Goal: Task Accomplishment & Management: Manage account settings

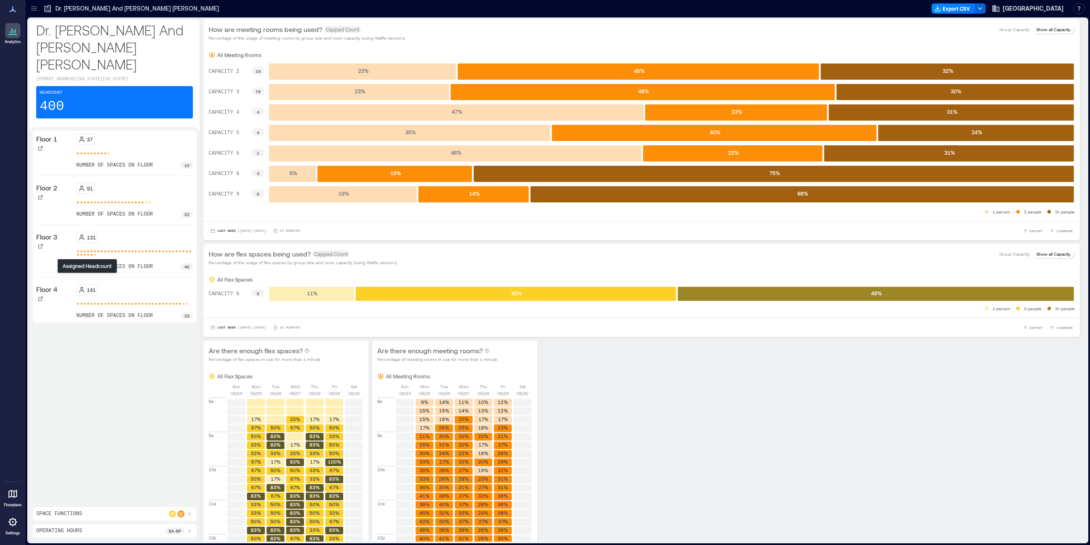
click at [81, 286] on icon at bounding box center [81, 289] width 7 height 7
click at [46, 284] on p "Floor 4" at bounding box center [46, 289] width 21 height 10
click at [13, 489] on icon at bounding box center [13, 493] width 10 height 10
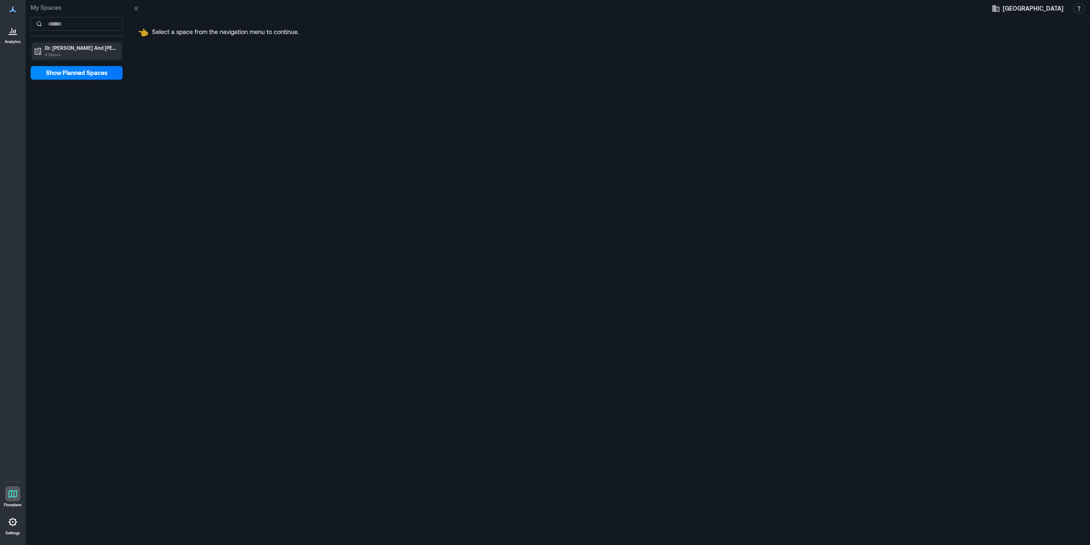
click at [82, 49] on p "Dr. [PERSON_NAME] And [PERSON_NAME] [PERSON_NAME]" at bounding box center [81, 47] width 72 height 7
click at [55, 106] on p "Floor 4" at bounding box center [52, 104] width 16 height 7
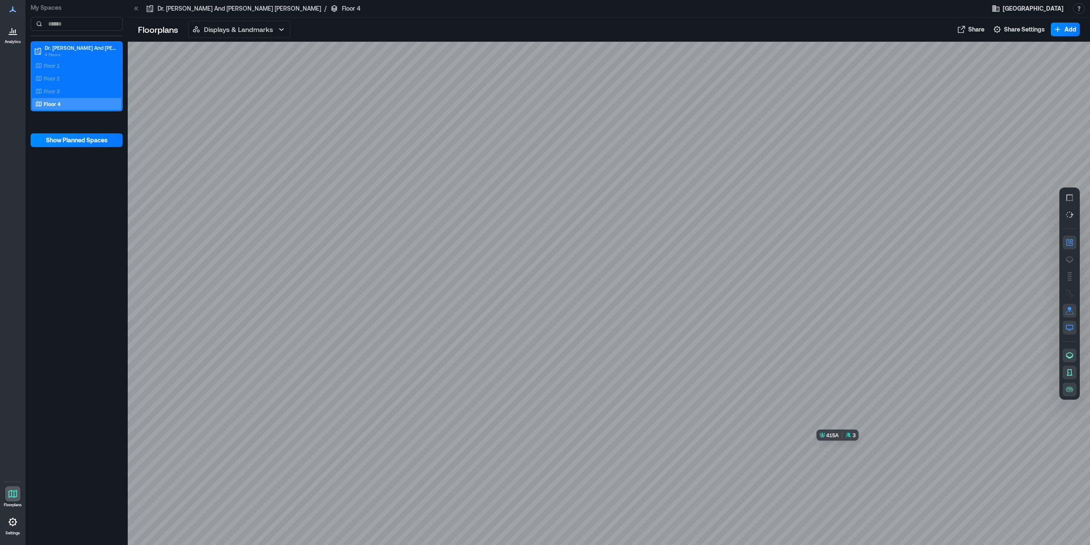
click at [856, 483] on div at bounding box center [609, 293] width 963 height 503
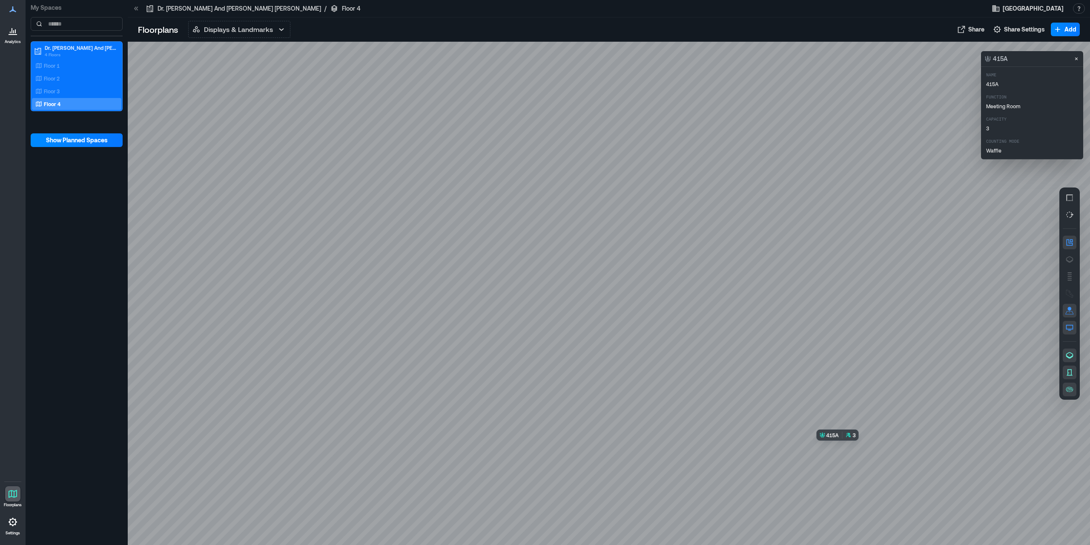
click at [845, 486] on div at bounding box center [609, 293] width 963 height 503
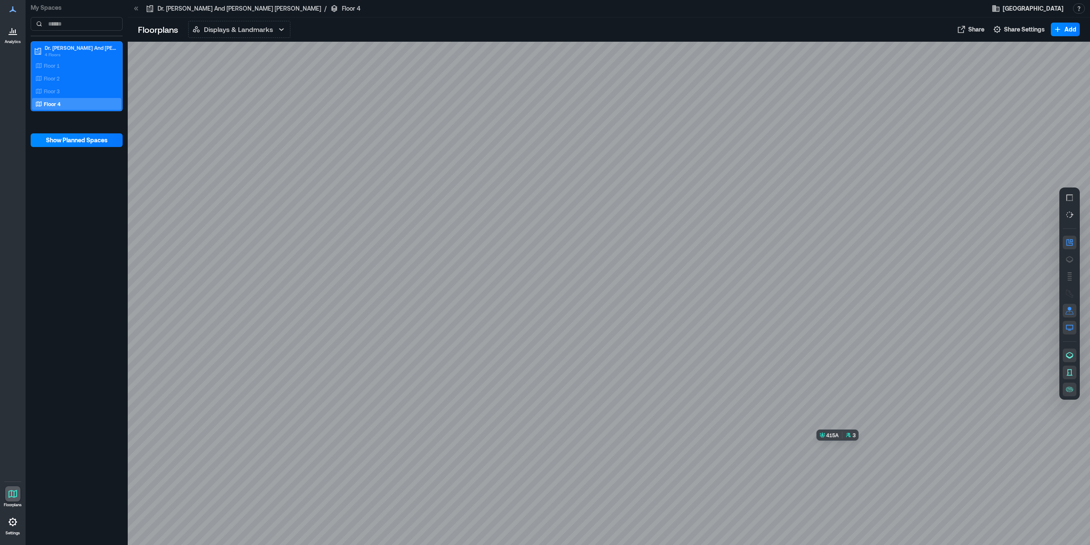
click at [845, 486] on div at bounding box center [609, 293] width 963 height 503
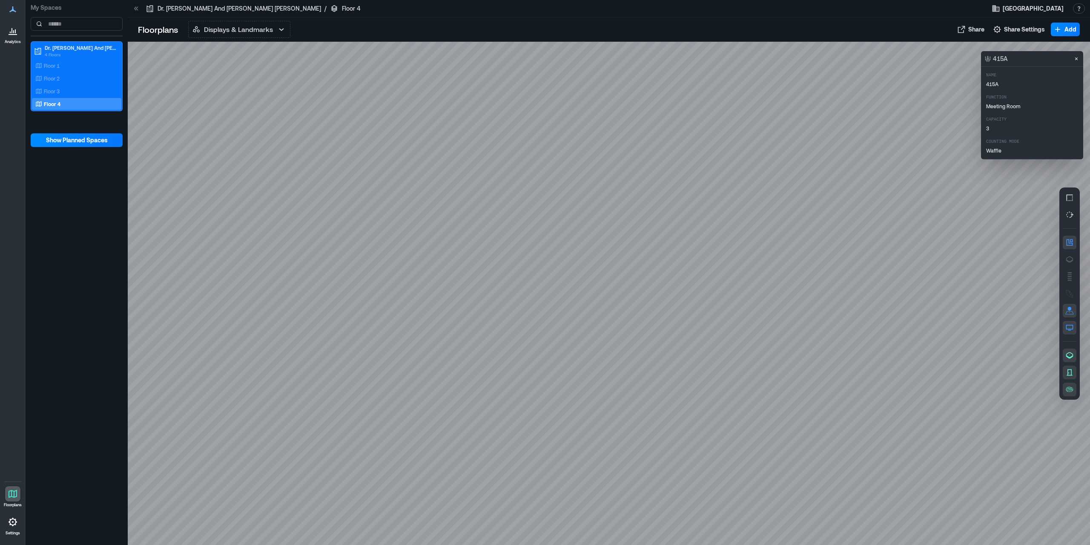
click at [1057, 139] on p "Counting Mode" at bounding box center [1043, 141] width 114 height 7
click at [18, 35] on div at bounding box center [12, 30] width 15 height 15
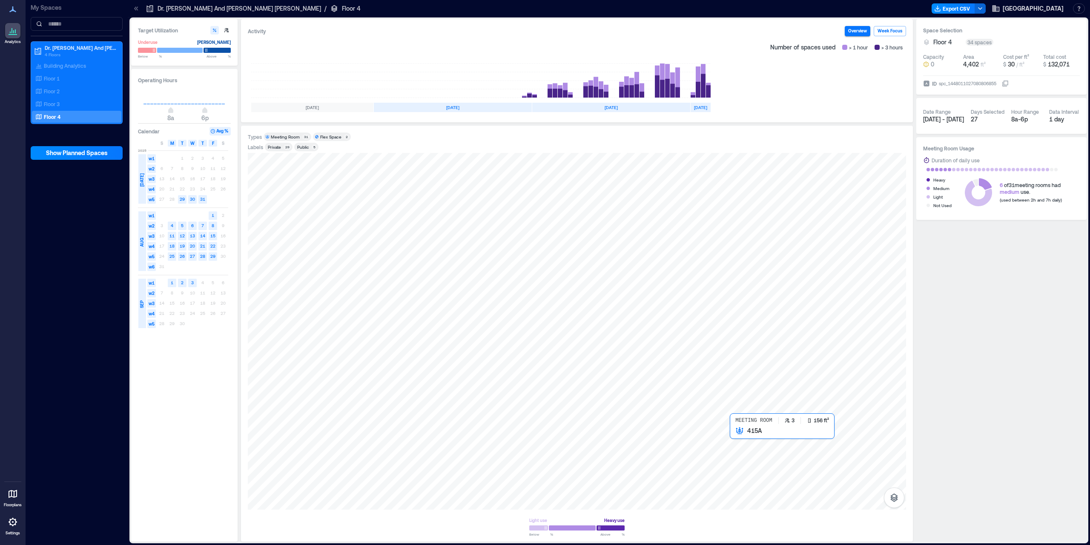
click at [743, 459] on div at bounding box center [577, 331] width 658 height 356
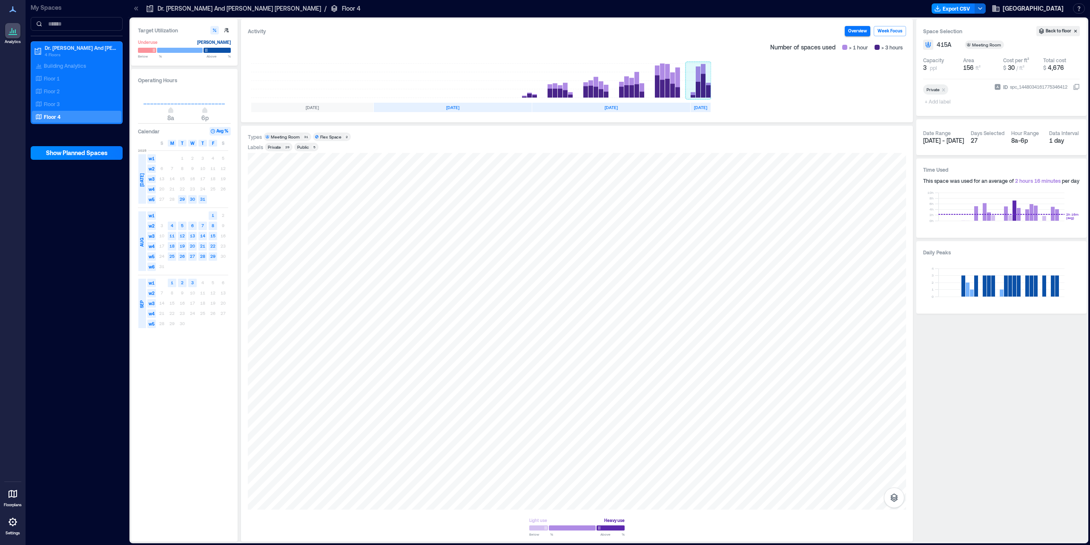
click at [707, 94] on rect at bounding box center [699, 80] width 26 height 34
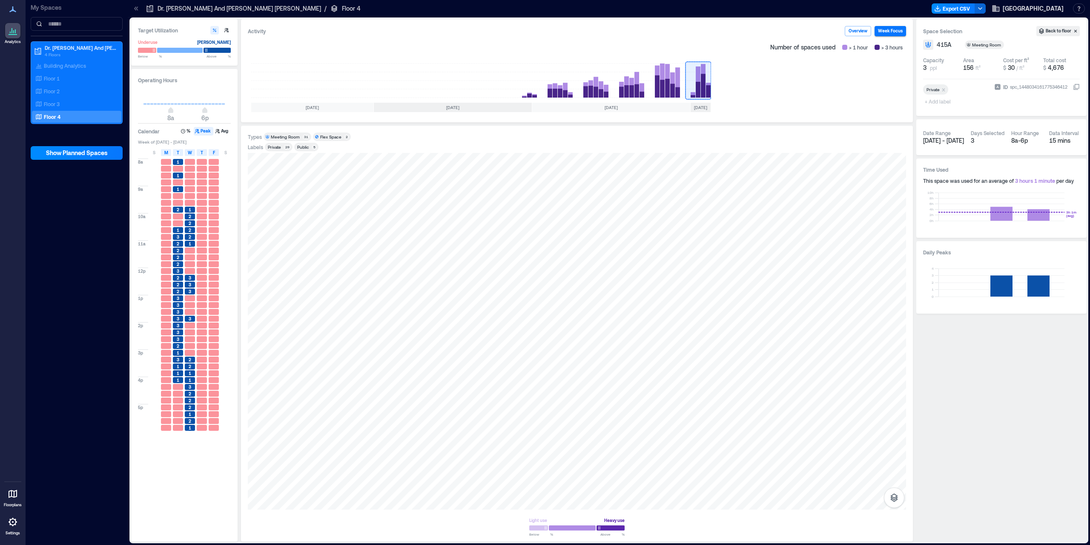
click at [191, 427] on div "1" at bounding box center [190, 428] width 10 height 6
click at [192, 428] on div "1" at bounding box center [190, 428] width 10 height 6
click at [192, 421] on div "2" at bounding box center [190, 421] width 10 height 6
click at [886, 31] on button "Week Focus" at bounding box center [891, 31] width 32 height 10
click at [864, 28] on button "Overview" at bounding box center [858, 31] width 26 height 10
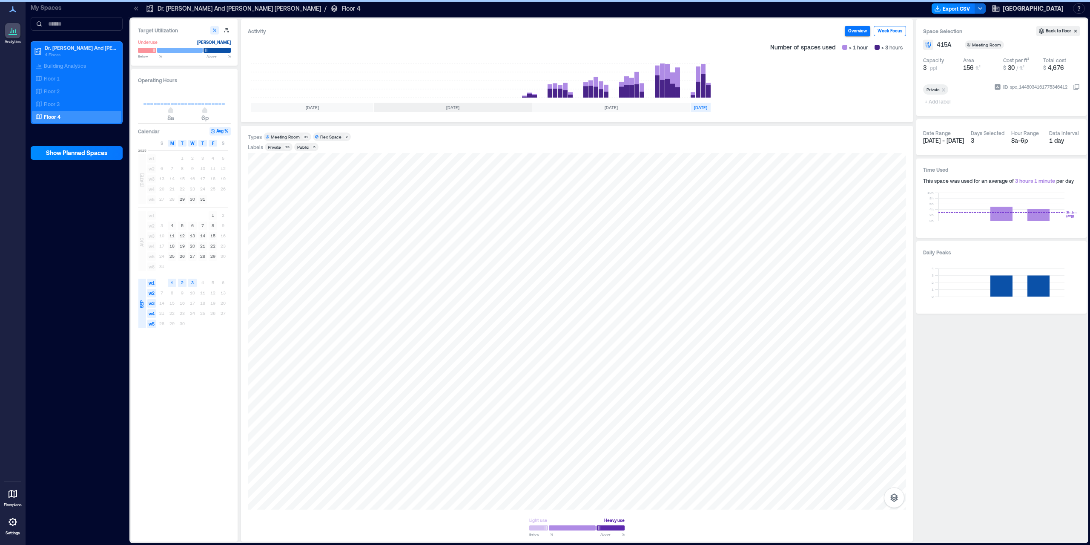
click at [896, 31] on button "Week Focus" at bounding box center [890, 31] width 32 height 10
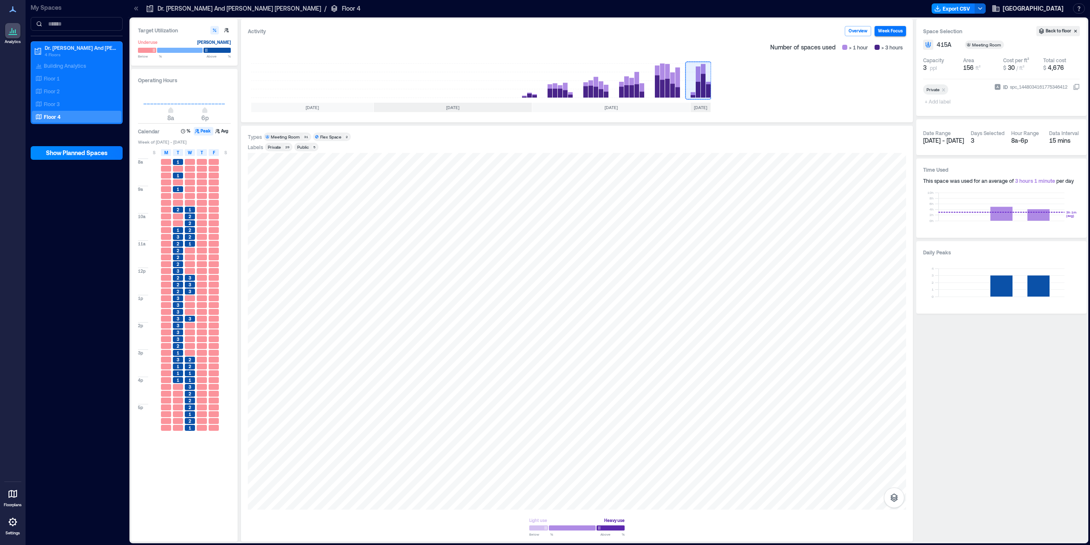
click at [281, 146] on div "Private" at bounding box center [274, 147] width 13 height 6
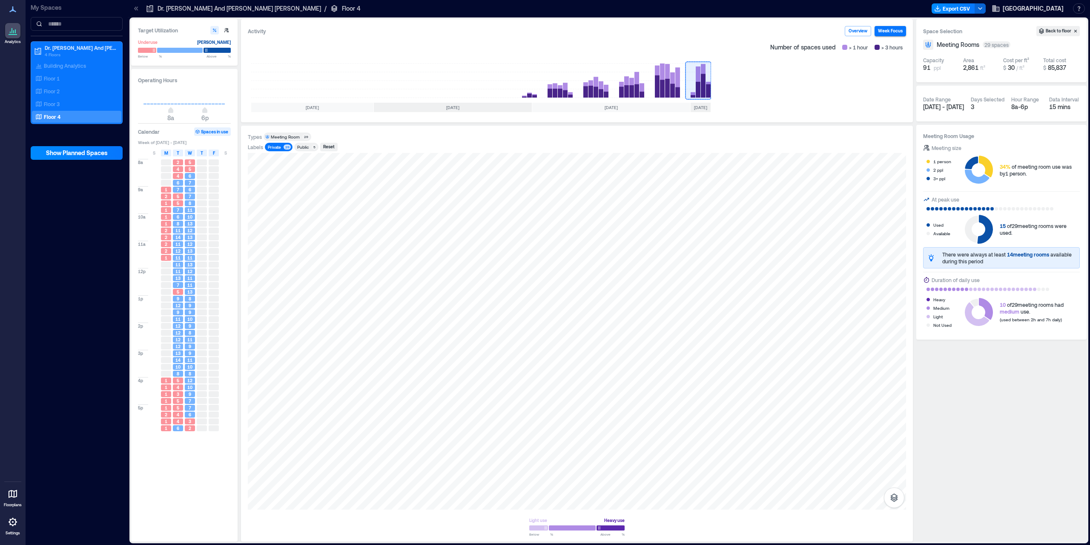
click at [311, 148] on span "Public 5" at bounding box center [306, 147] width 21 height 6
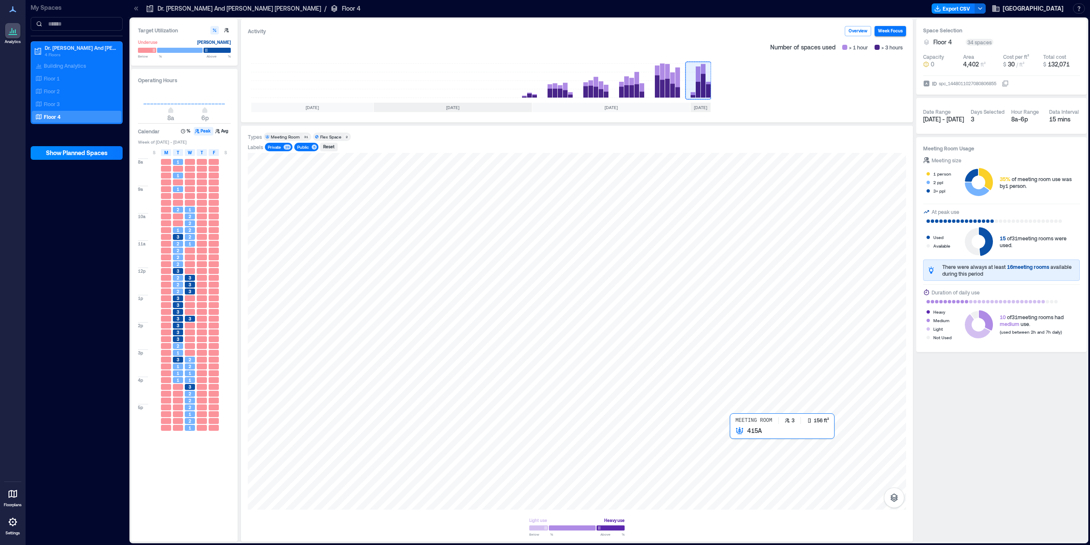
click at [738, 460] on div at bounding box center [577, 331] width 658 height 356
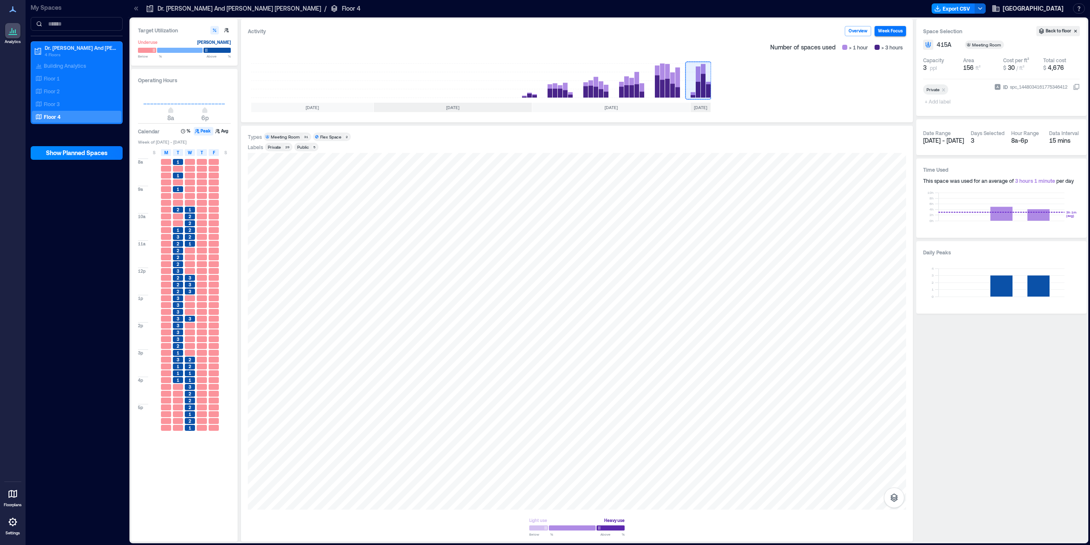
click at [1016, 86] on div "spc_1448034161775346412" at bounding box center [1038, 87] width 59 height 9
click at [1073, 86] on button "ID spc_1448034161775346412" at bounding box center [1076, 86] width 7 height 7
click at [1016, 86] on div "spc_1448034161775346412" at bounding box center [1038, 87] width 59 height 9
click at [1073, 86] on button "ID spc_1448034161775346412" at bounding box center [1076, 86] width 7 height 7
click at [1031, 87] on div "spc_1448034161775346412" at bounding box center [1038, 87] width 59 height 9
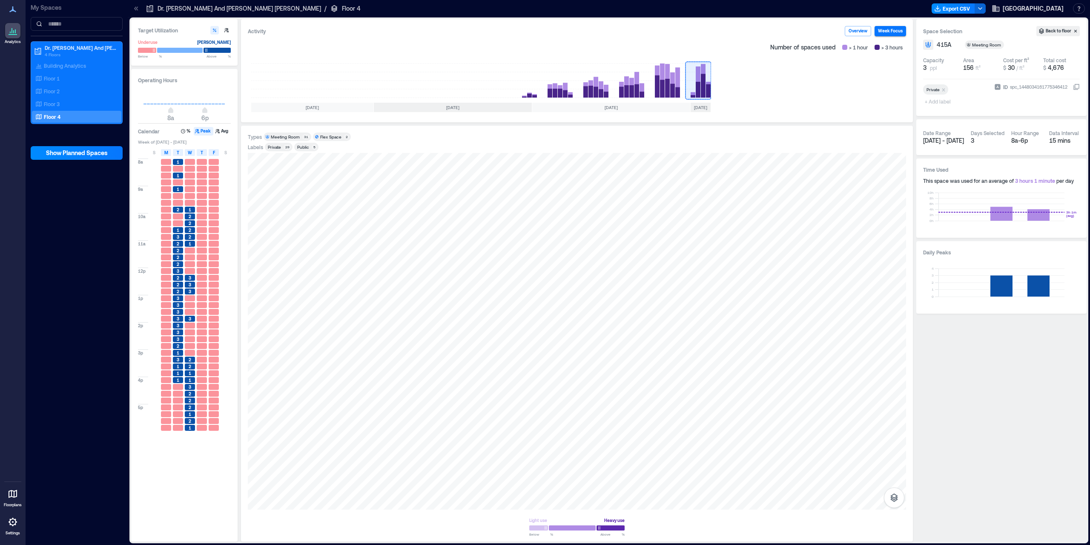
click at [1073, 87] on button "ID spc_1448034161775346412" at bounding box center [1076, 86] width 7 height 7
click at [14, 529] on div at bounding box center [12, 521] width 15 height 15
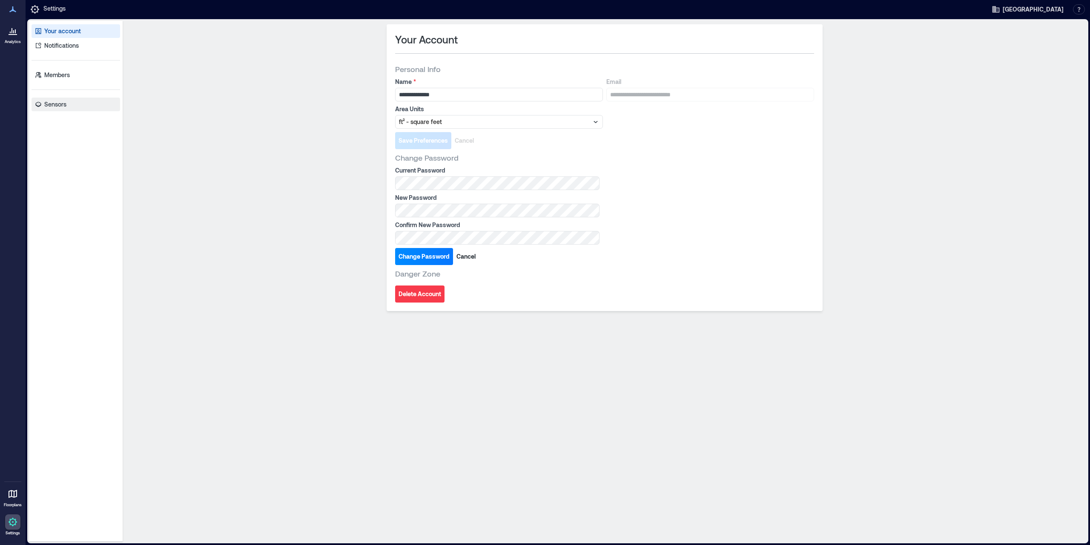
click at [63, 101] on p "Sensors" at bounding box center [55, 104] width 22 height 9
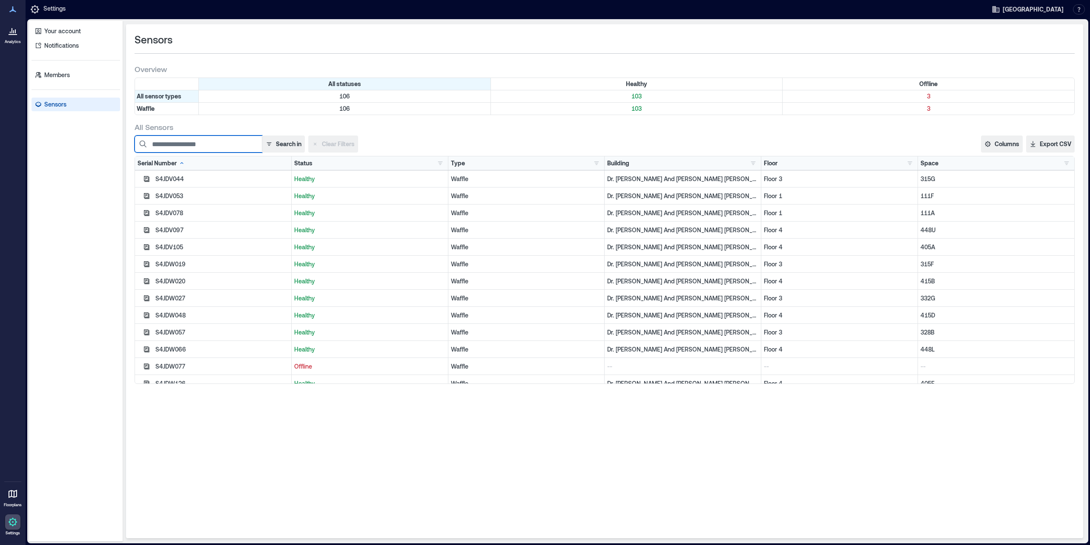
click at [189, 138] on input at bounding box center [199, 143] width 128 height 17
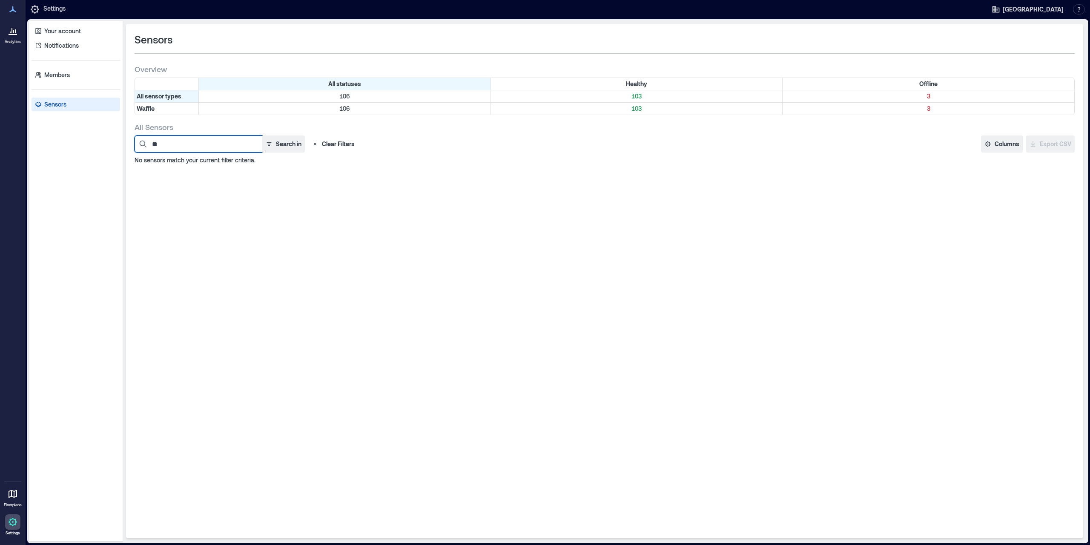
type input "*"
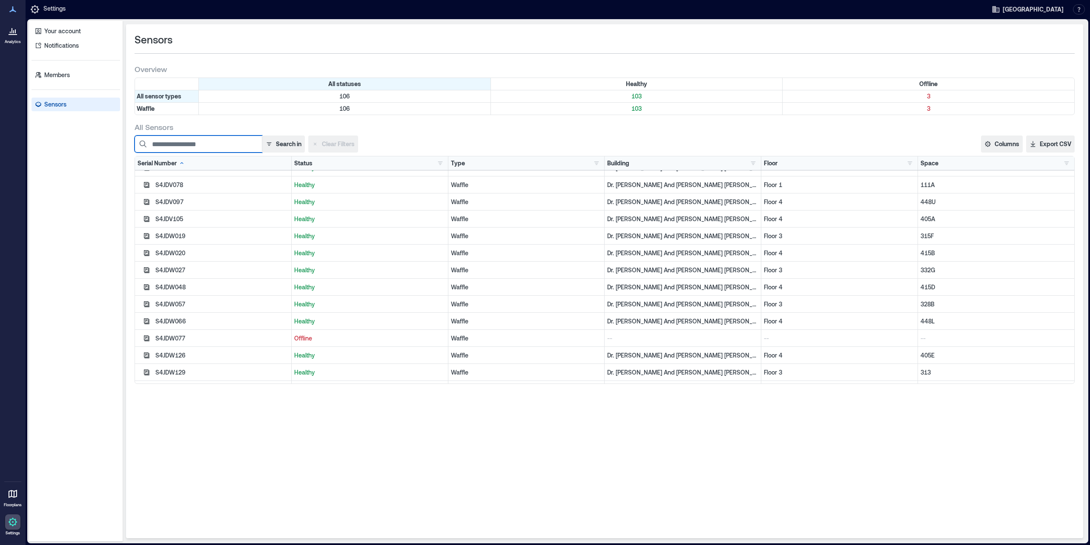
scroll to position [43, 0]
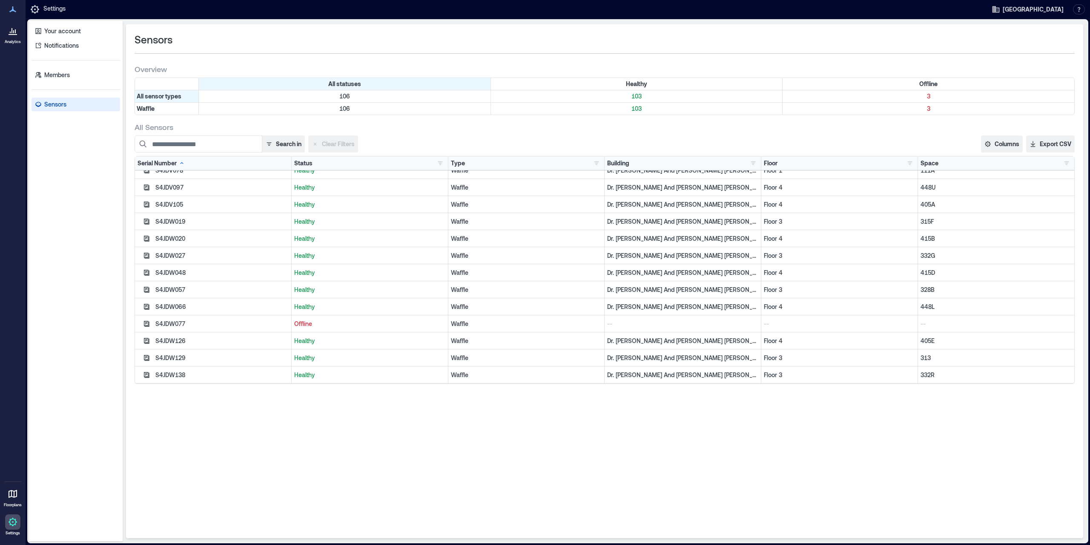
click at [930, 162] on div "Space" at bounding box center [930, 163] width 18 height 9
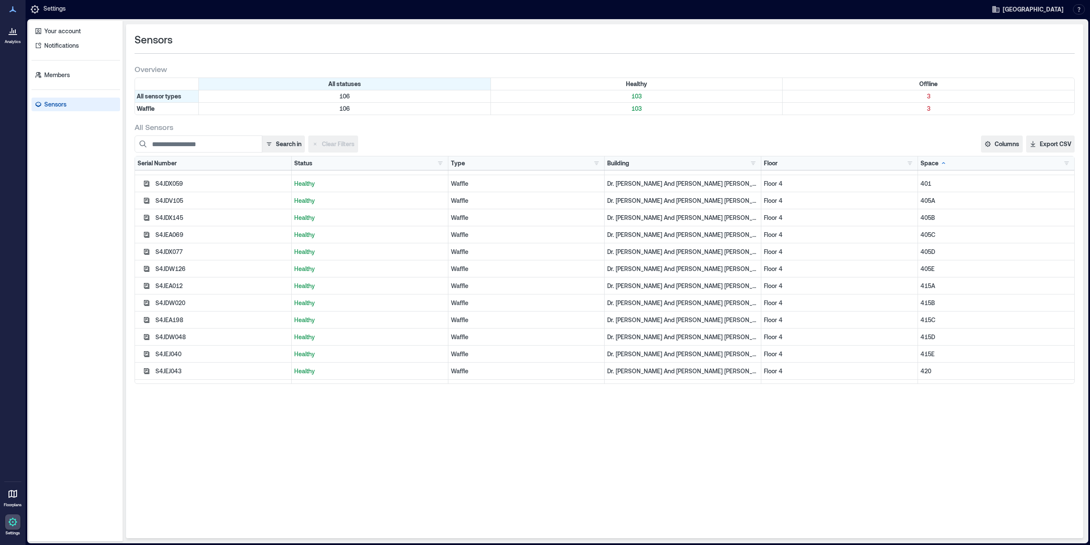
scroll to position [1241, 0]
click at [939, 282] on p "415A" at bounding box center [996, 283] width 151 height 9
click at [162, 279] on div "S4JEA012" at bounding box center [221, 283] width 133 height 9
click at [149, 281] on icon "button" at bounding box center [146, 283] width 7 height 7
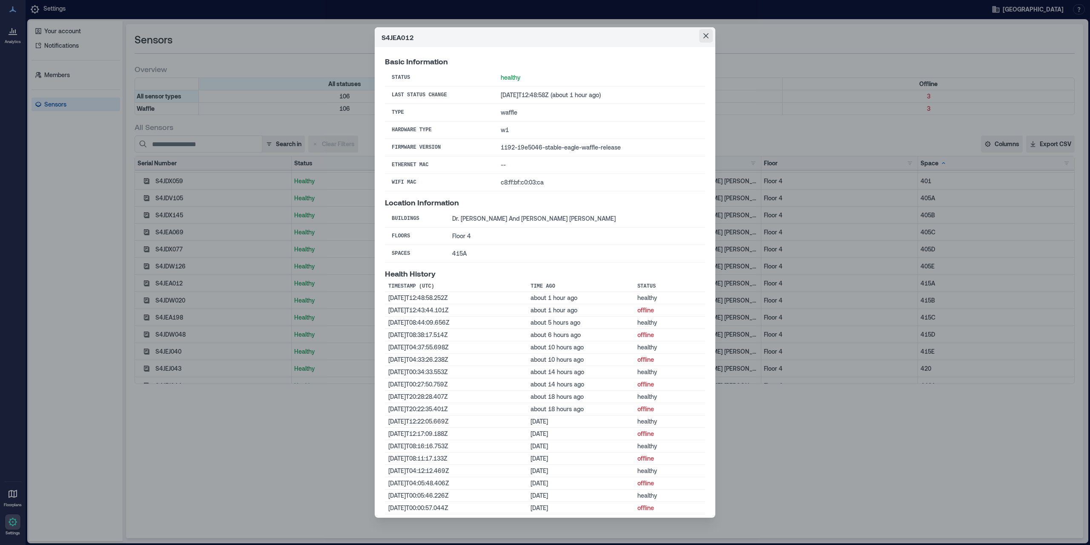
click at [705, 37] on icon "Close" at bounding box center [706, 35] width 5 height 5
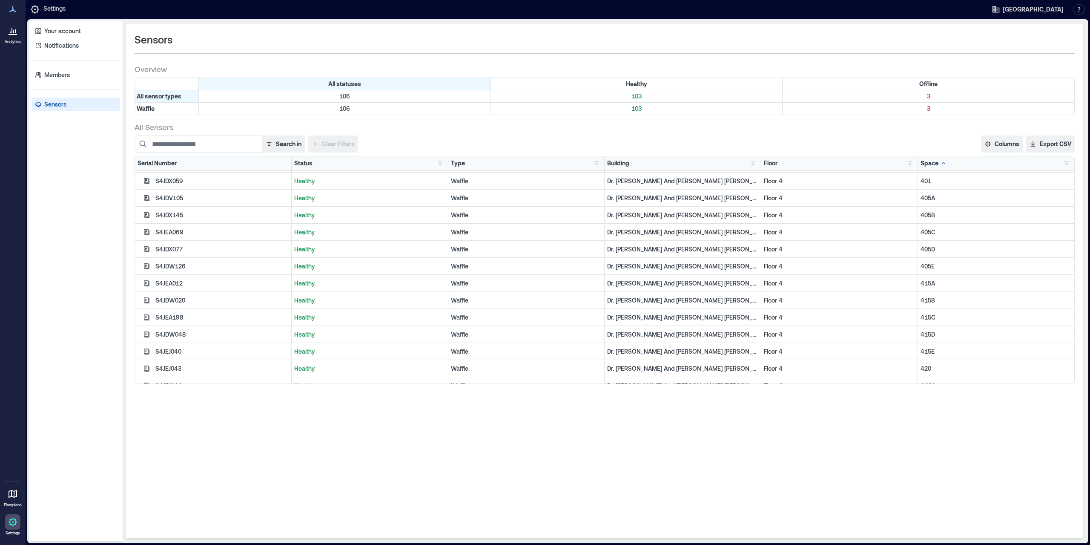
click at [11, 34] on icon at bounding box center [13, 34] width 9 height 1
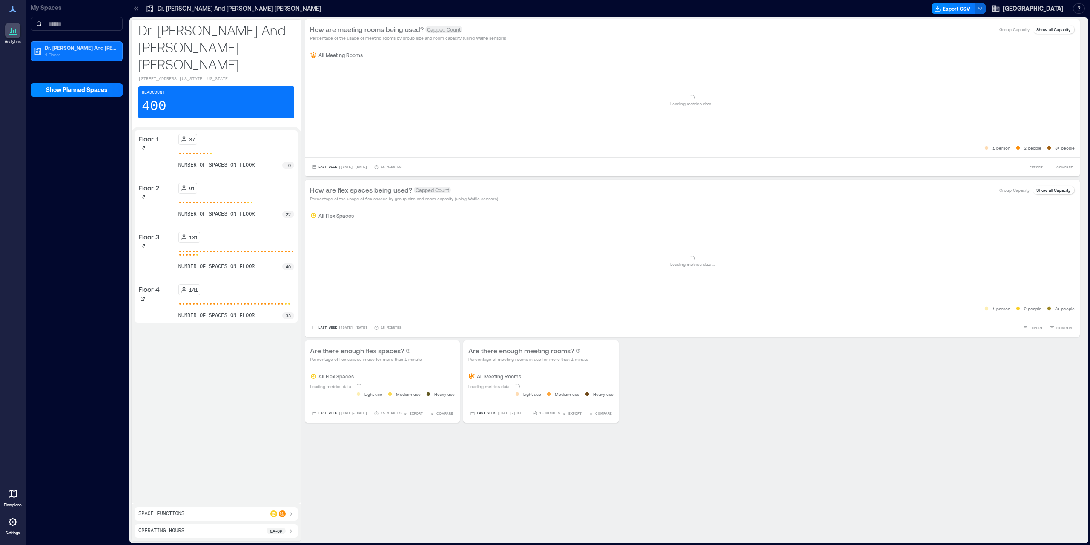
click at [14, 11] on icon at bounding box center [12, 9] width 7 height 6
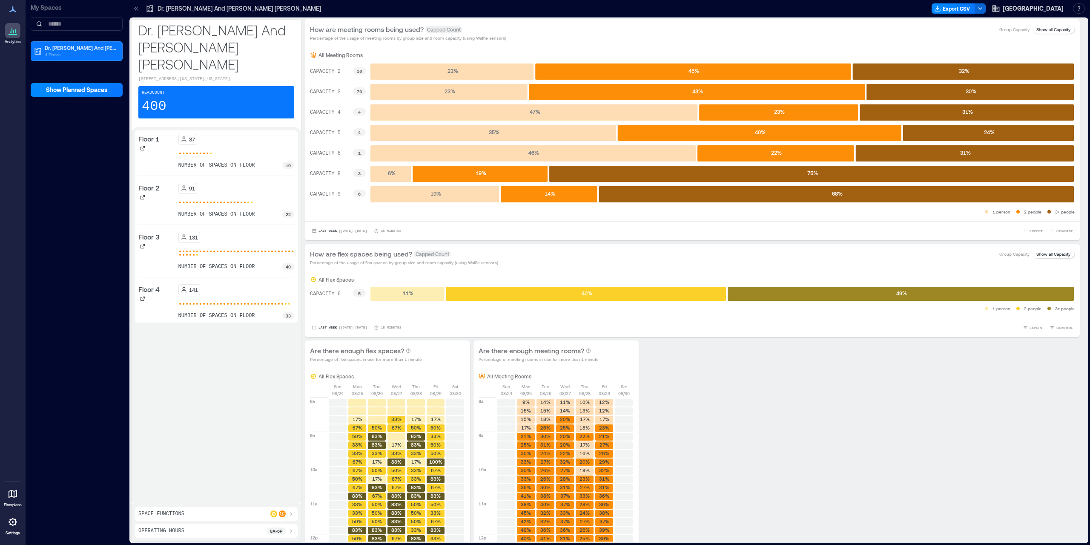
click at [7, 11] on div at bounding box center [12, 9] width 15 height 15
click at [57, 46] on p "Dr. [PERSON_NAME] And [PERSON_NAME] [PERSON_NAME]" at bounding box center [81, 47] width 72 height 7
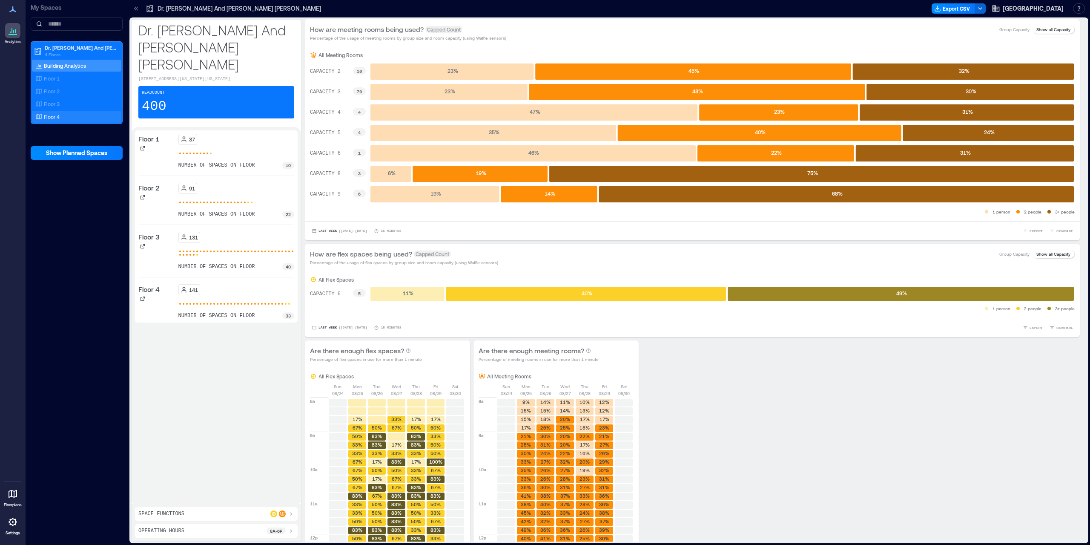
click at [85, 117] on div "Floor 4" at bounding box center [75, 116] width 83 height 9
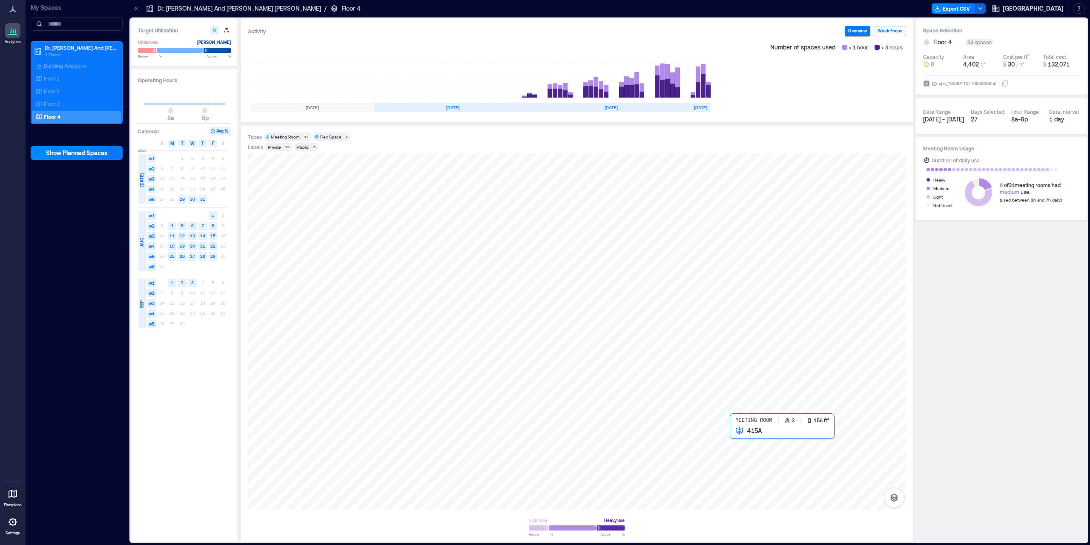
click at [736, 447] on div at bounding box center [577, 331] width 658 height 356
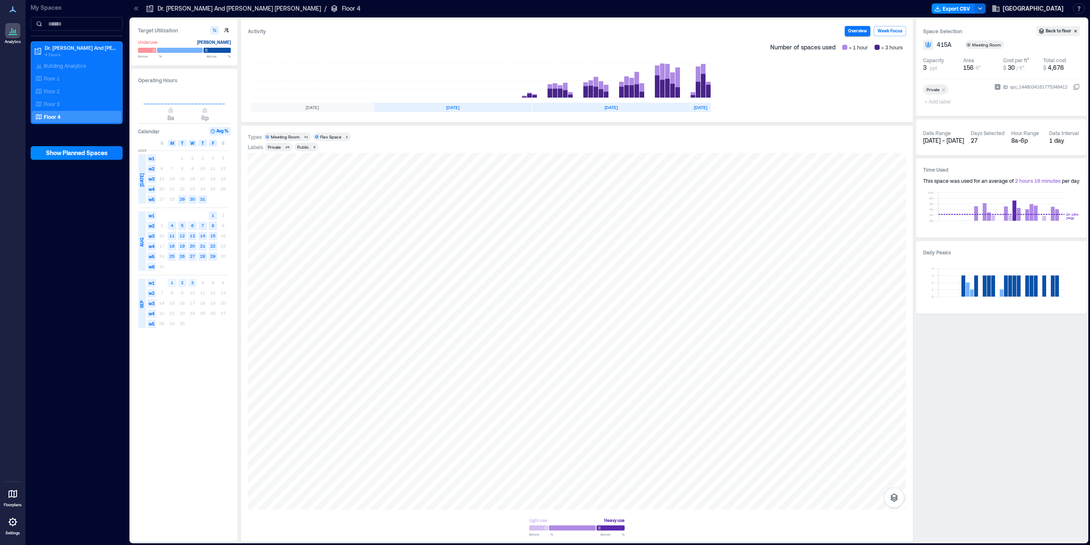
click at [149, 282] on span "w1" at bounding box center [151, 283] width 9 height 9
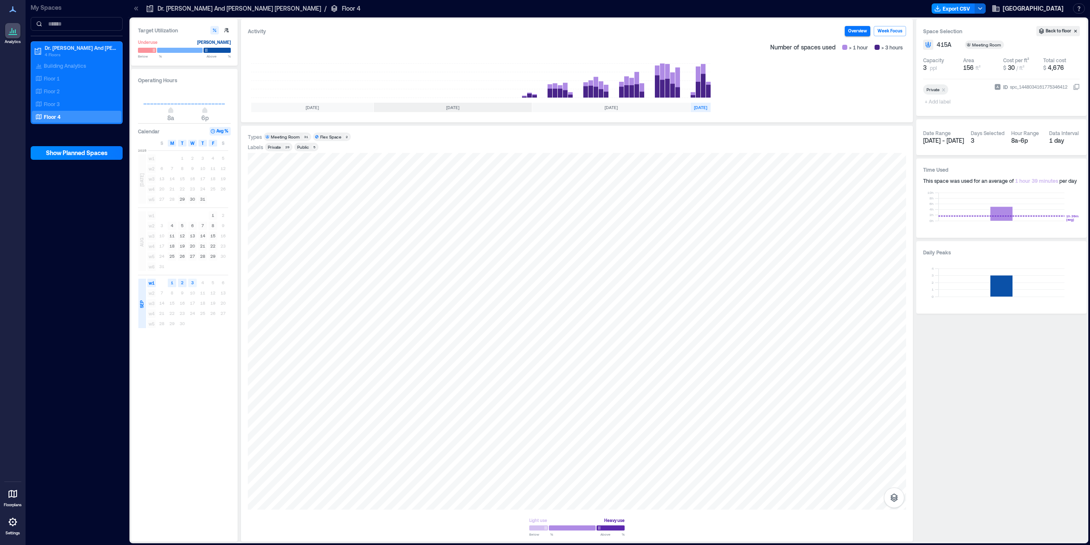
click at [194, 283] on text "3" at bounding box center [192, 282] width 3 height 5
click at [745, 455] on div at bounding box center [577, 331] width 658 height 356
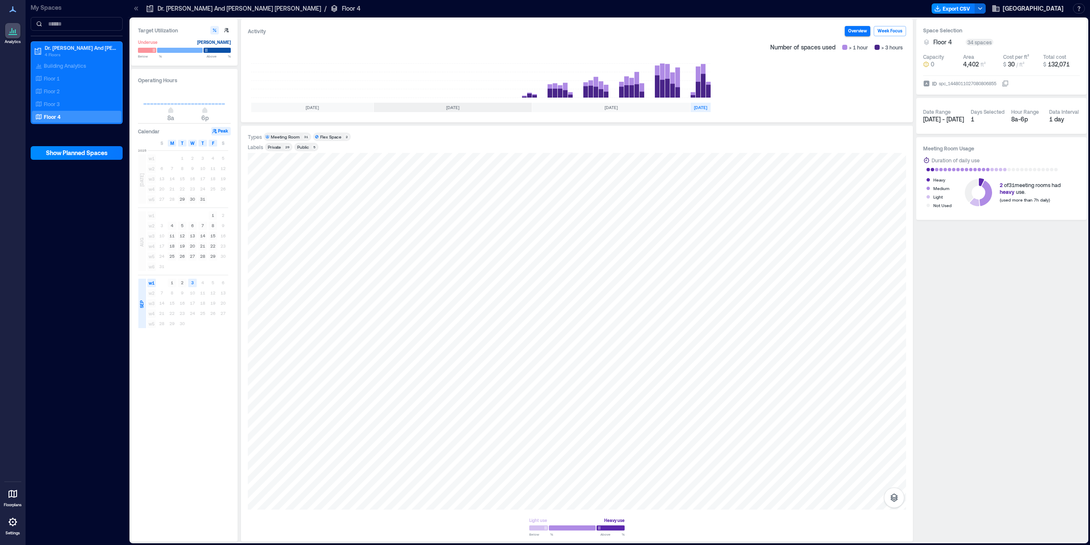
click at [10, 10] on icon at bounding box center [13, 9] width 10 height 10
click at [13, 9] on icon at bounding box center [12, 9] width 7 height 6
drag, startPoint x: 8, startPoint y: 40, endPoint x: 30, endPoint y: 16, distance: 32.5
click at [9, 36] on link "Analytics" at bounding box center [12, 33] width 21 height 26
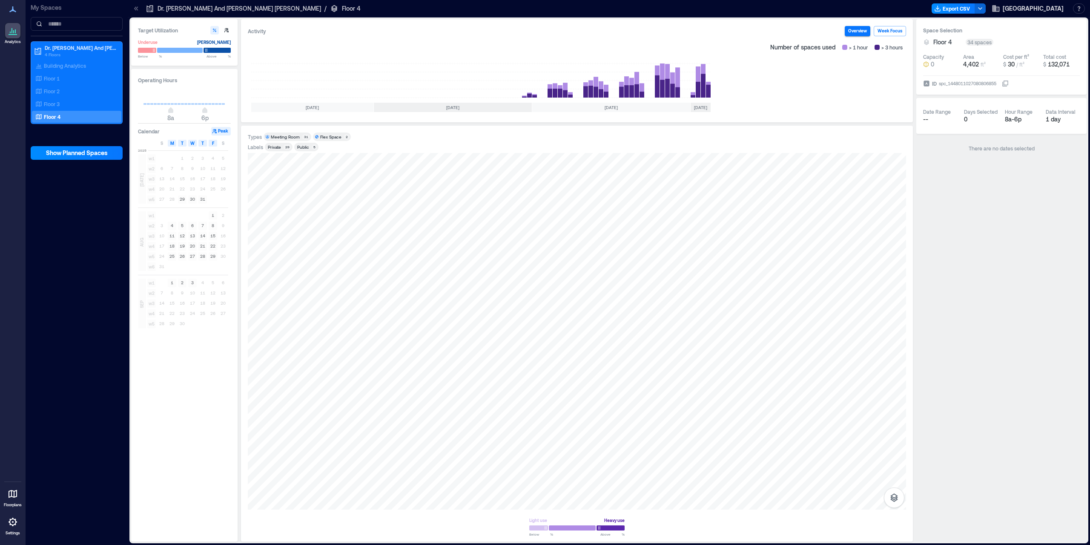
click at [51, 8] on p "My Spaces" at bounding box center [77, 7] width 92 height 9
click at [136, 6] on icon at bounding box center [136, 8] width 9 height 9
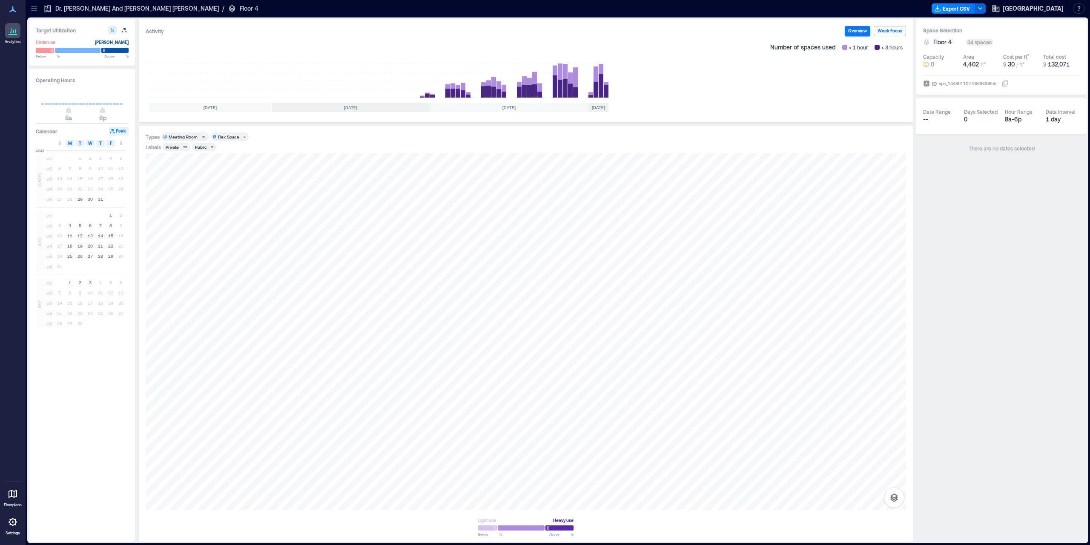
click at [32, 8] on icon at bounding box center [34, 8] width 6 height 1
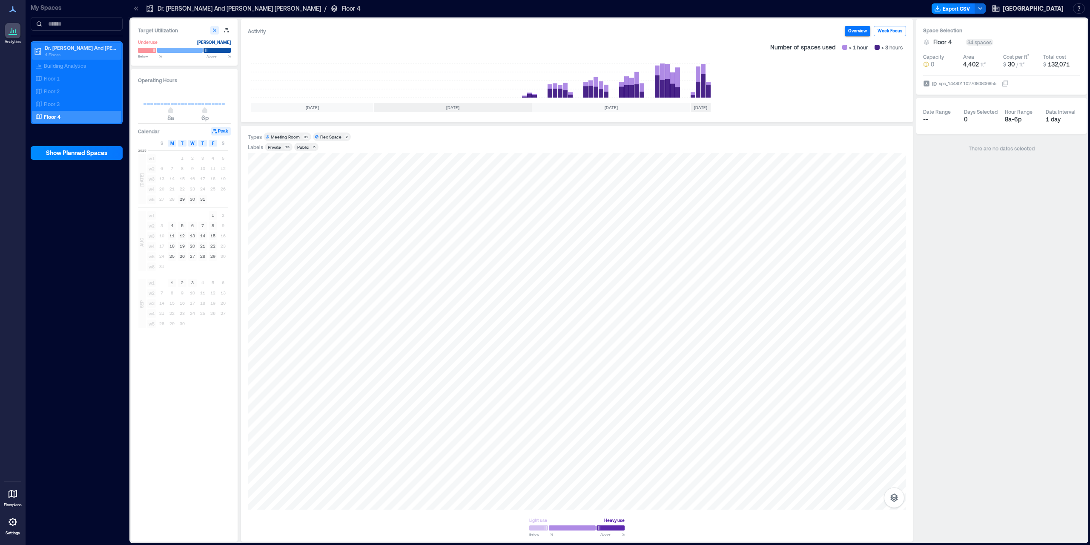
click at [77, 51] on p "4 Floors" at bounding box center [81, 54] width 72 height 7
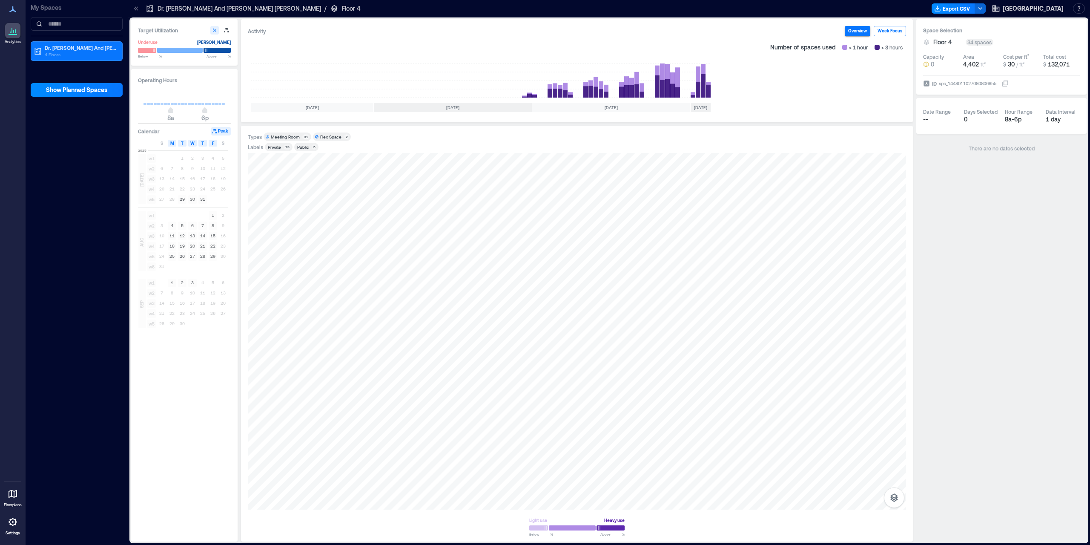
click at [13, 495] on icon at bounding box center [13, 493] width 10 height 10
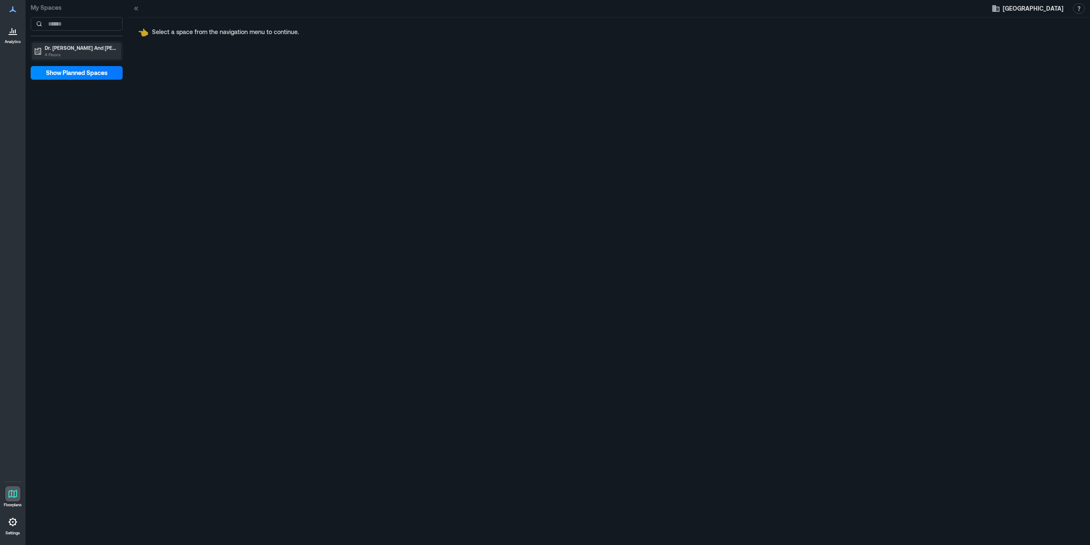
click at [80, 46] on p "Dr. [PERSON_NAME] And [PERSON_NAME] [PERSON_NAME]" at bounding box center [81, 47] width 72 height 7
click at [73, 106] on div "Floor 4" at bounding box center [75, 104] width 83 height 9
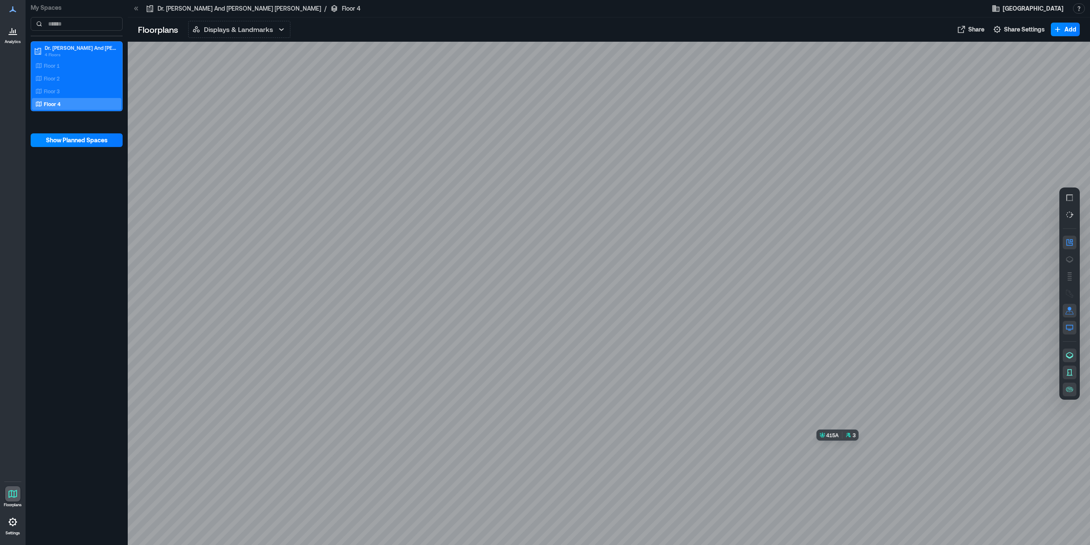
click at [851, 482] on div at bounding box center [609, 293] width 963 height 503
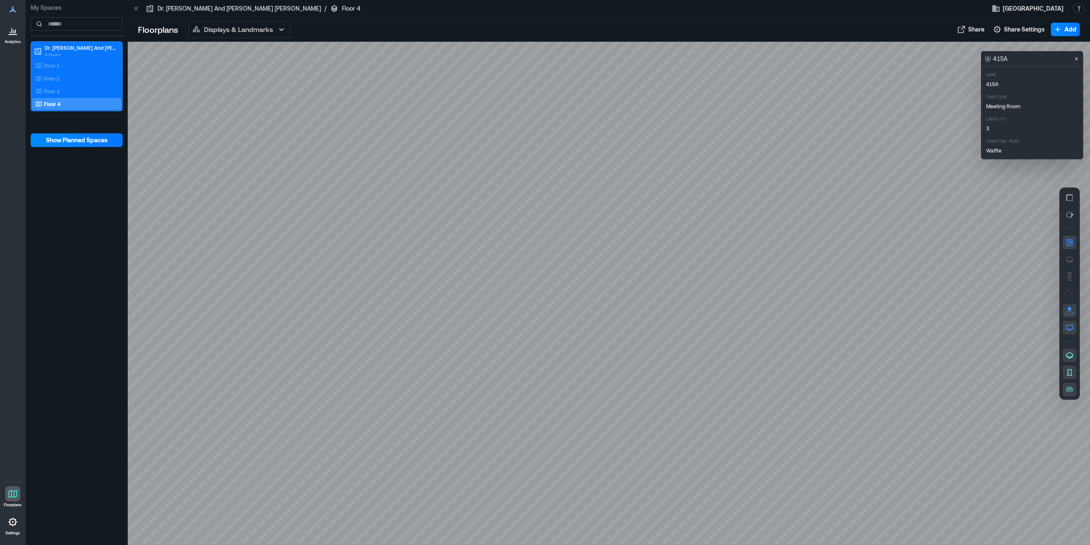
click at [1046, 137] on div "Name 415A Function Meeting Room Capacity 3 Counting Mode Waffle" at bounding box center [1044, 112] width 119 height 85
click at [997, 150] on p "Waffle" at bounding box center [1044, 150] width 116 height 7
click at [860, 473] on div at bounding box center [609, 293] width 963 height 503
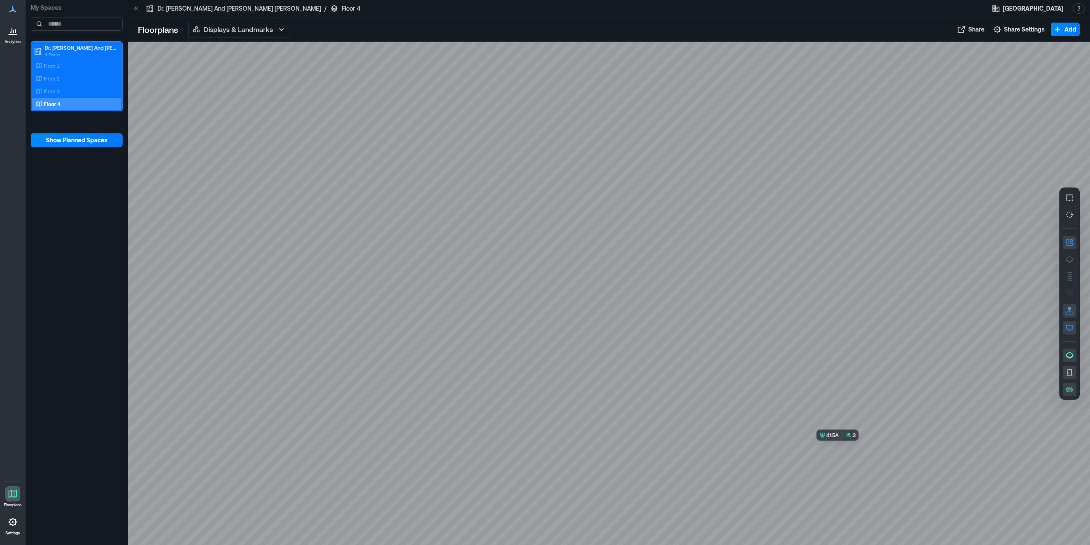
click at [860, 473] on div at bounding box center [609, 293] width 963 height 503
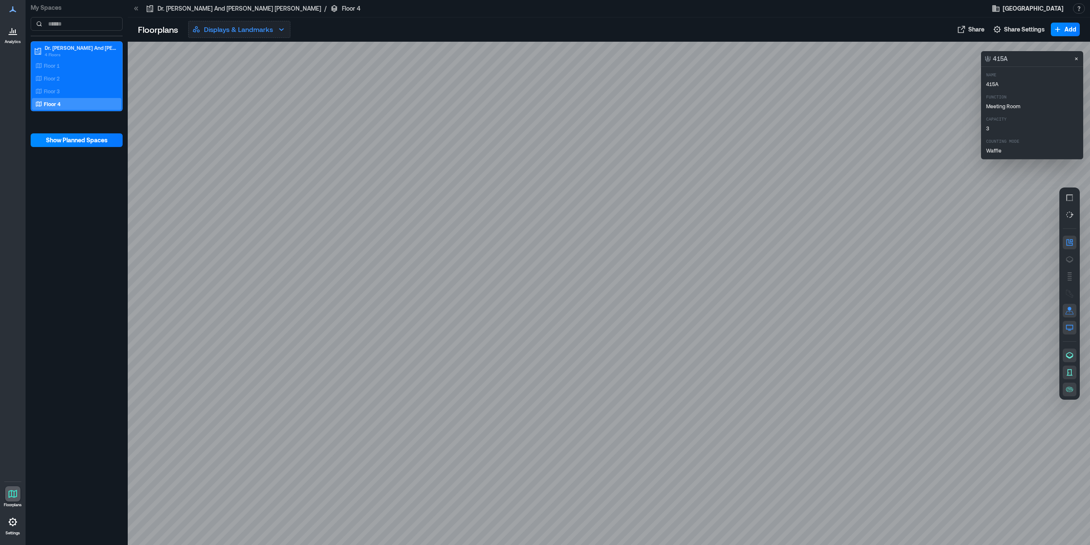
click at [277, 28] on icon "button" at bounding box center [281, 29] width 10 height 10
click at [245, 86] on button "Space Health" at bounding box center [239, 84] width 101 height 17
click at [254, 25] on button "Space Health" at bounding box center [239, 29] width 102 height 17
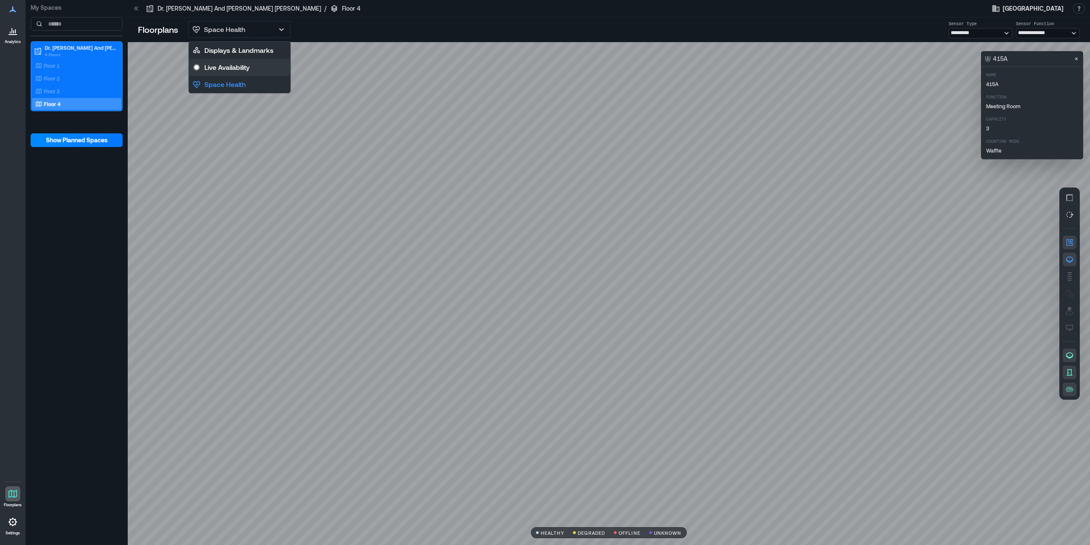
click at [253, 63] on button "Live Availability" at bounding box center [239, 67] width 101 height 17
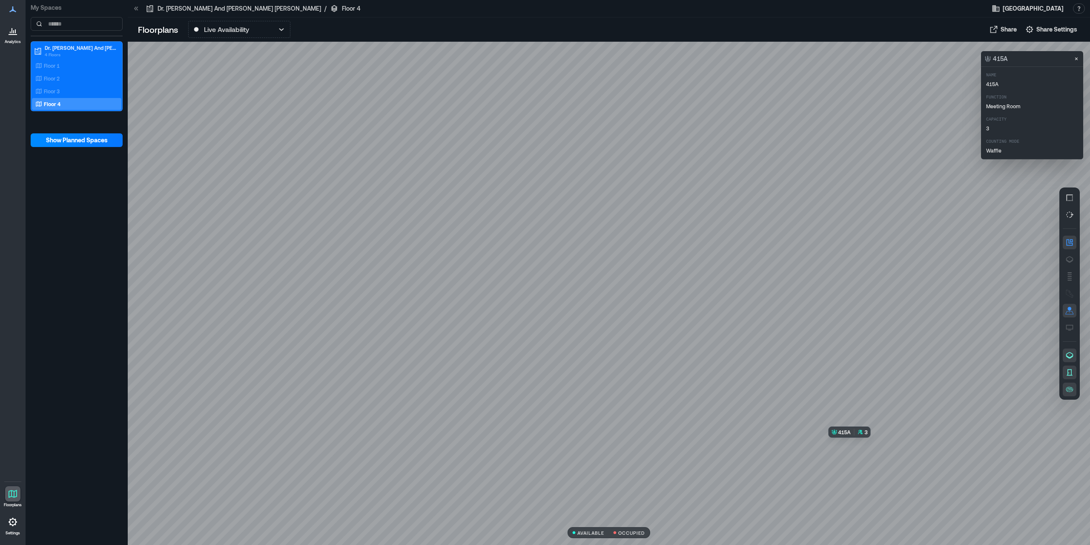
click at [867, 470] on div at bounding box center [609, 293] width 963 height 503
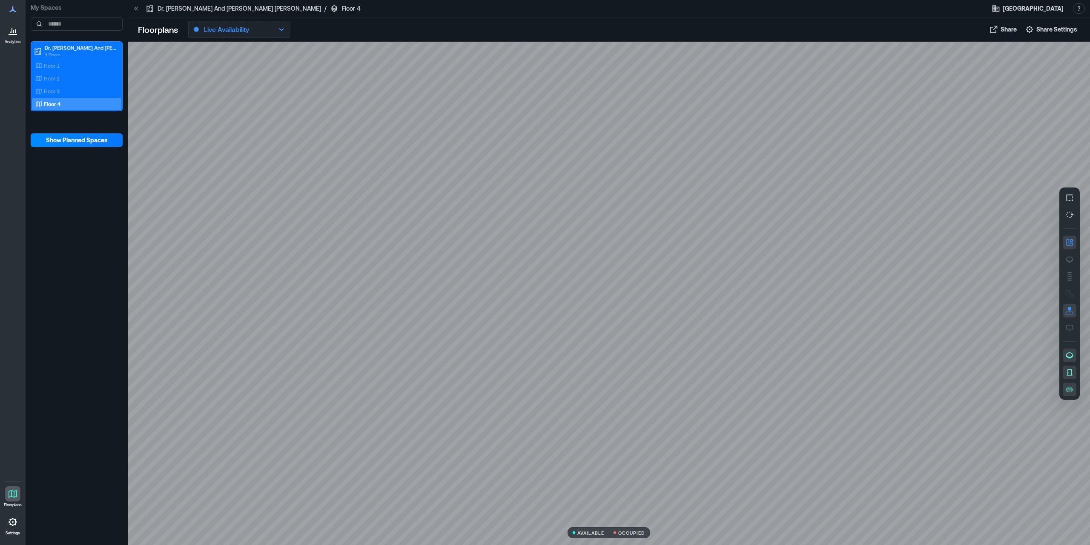
click at [248, 30] on p "Live Availability" at bounding box center [226, 29] width 45 height 10
click at [247, 49] on p "Displays & Landmarks" at bounding box center [238, 50] width 69 height 10
click at [869, 470] on div at bounding box center [609, 293] width 963 height 503
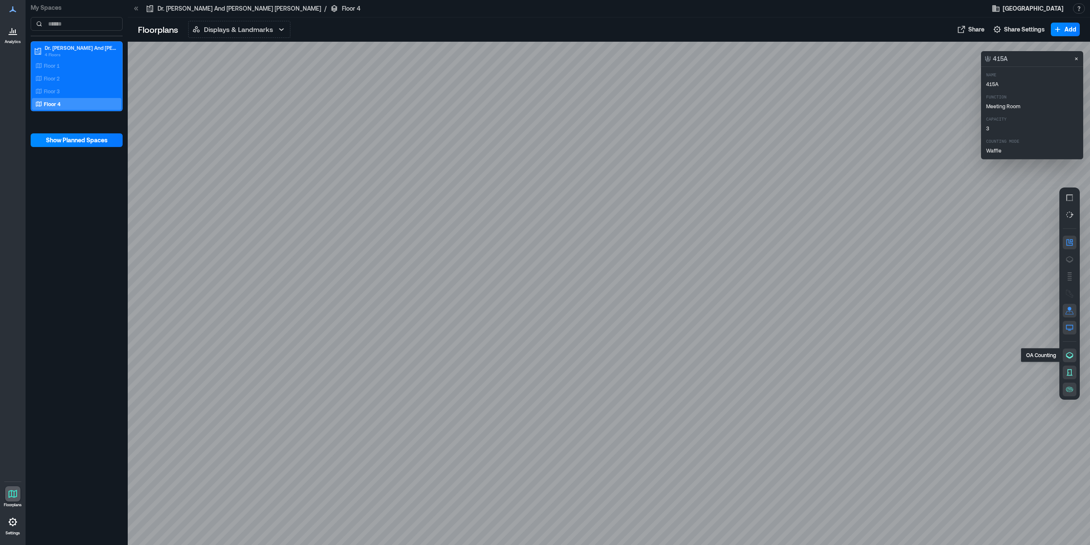
click at [1069, 356] on icon "button" at bounding box center [1069, 355] width 7 height 6
click at [1069, 372] on icon "button" at bounding box center [1070, 372] width 6 height 6
click at [1069, 391] on icon "button" at bounding box center [1069, 388] width 7 height 5
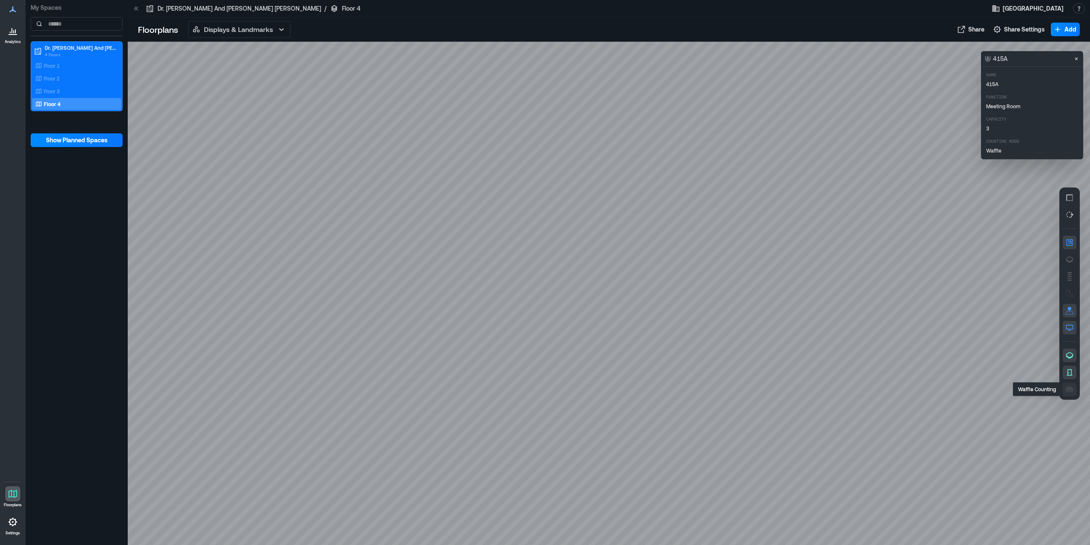
click at [1069, 391] on icon "button" at bounding box center [1069, 388] width 7 height 5
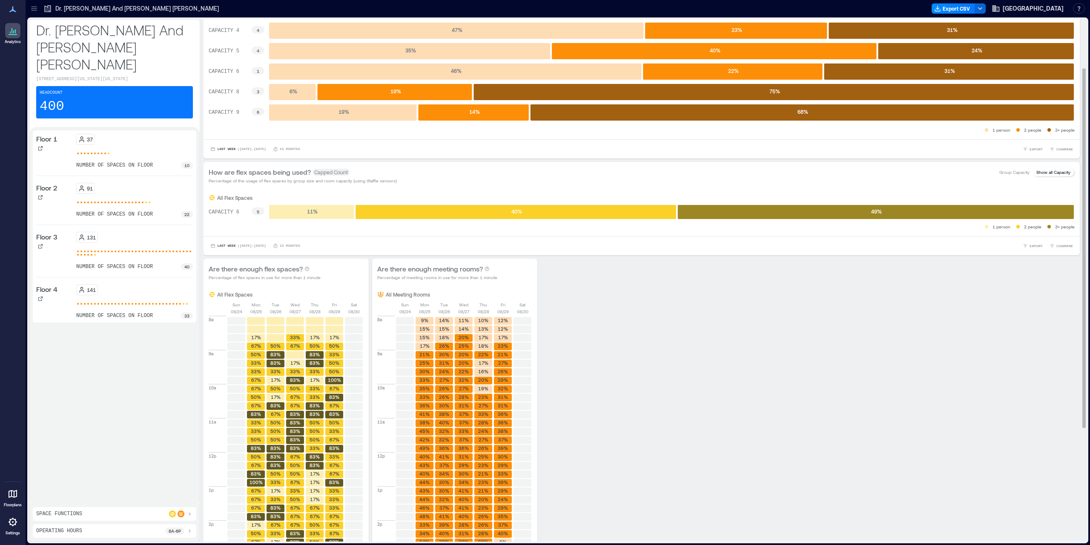
scroll to position [236, 0]
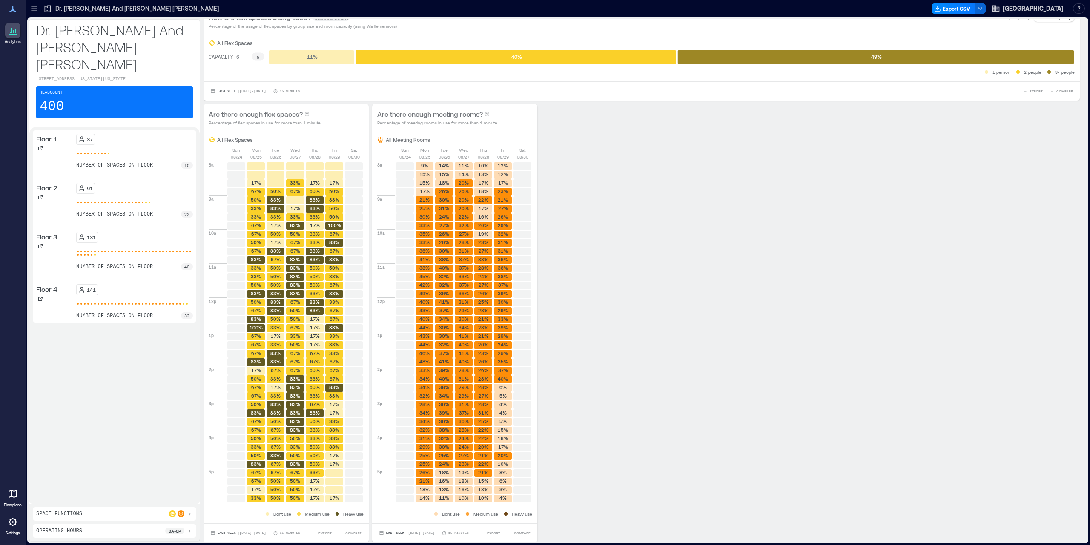
click at [14, 497] on icon at bounding box center [13, 494] width 9 height 8
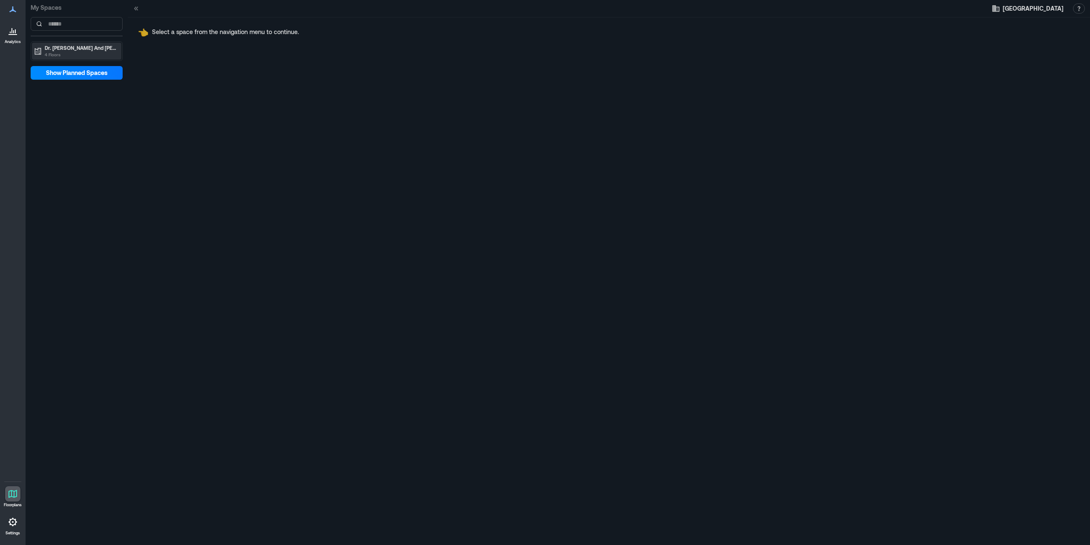
click at [106, 46] on p "Dr. [PERSON_NAME] And [PERSON_NAME] [PERSON_NAME]" at bounding box center [81, 47] width 72 height 7
click at [83, 101] on div "Floor 4" at bounding box center [75, 104] width 83 height 9
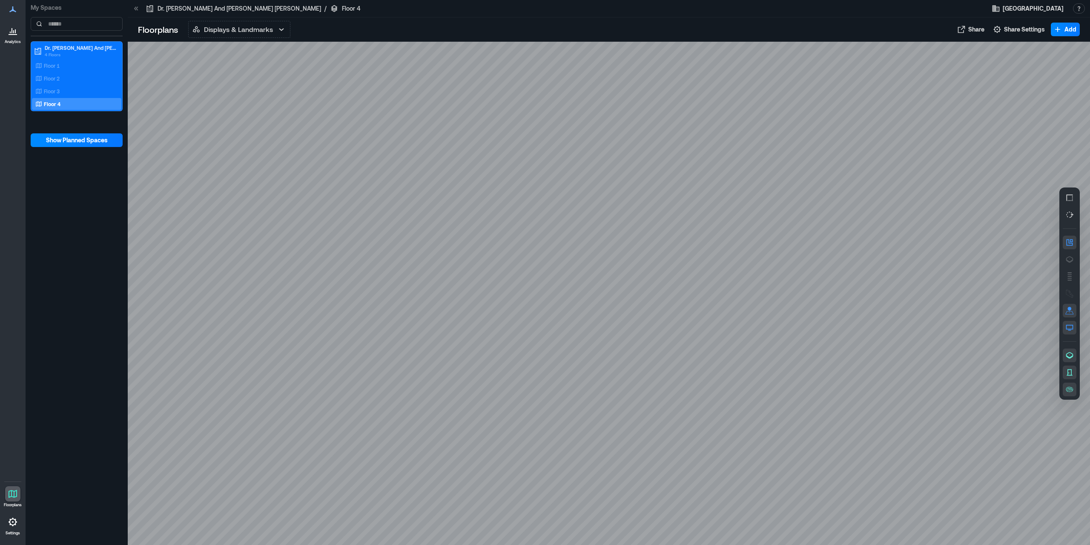
click at [13, 525] on icon at bounding box center [13, 521] width 9 height 9
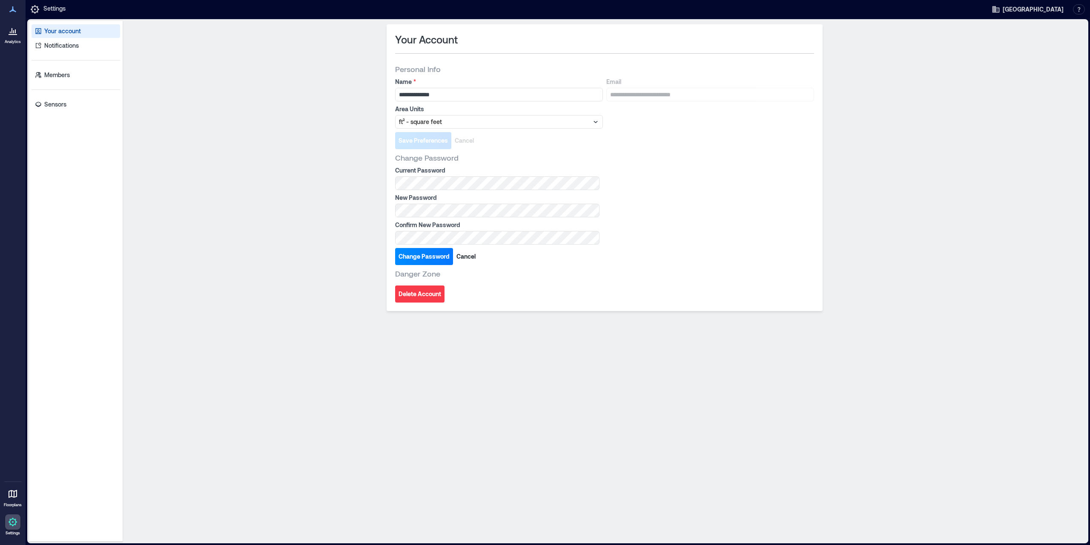
click at [14, 496] on icon at bounding box center [13, 494] width 9 height 8
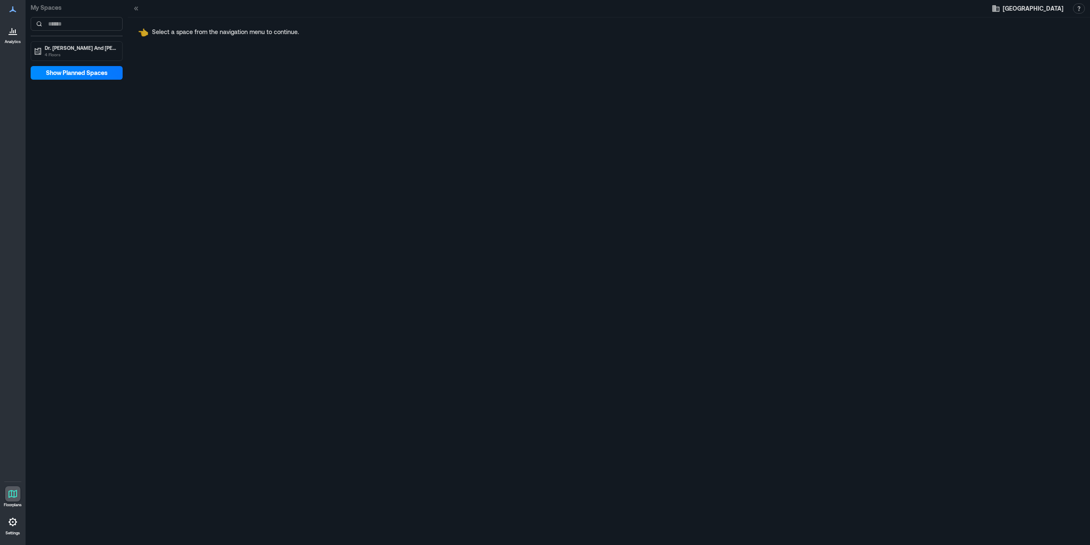
click at [15, 530] on p "Settings" at bounding box center [13, 532] width 14 height 5
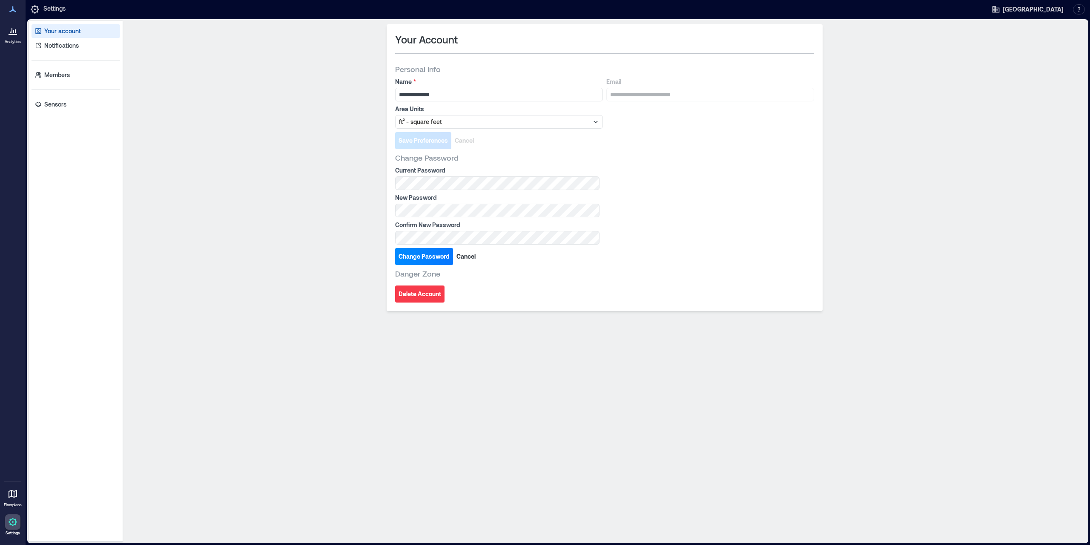
click at [63, 112] on div "Your account Notifications Members Sensors" at bounding box center [76, 281] width 94 height 520
click at [64, 101] on p "Sensors" at bounding box center [55, 104] width 22 height 9
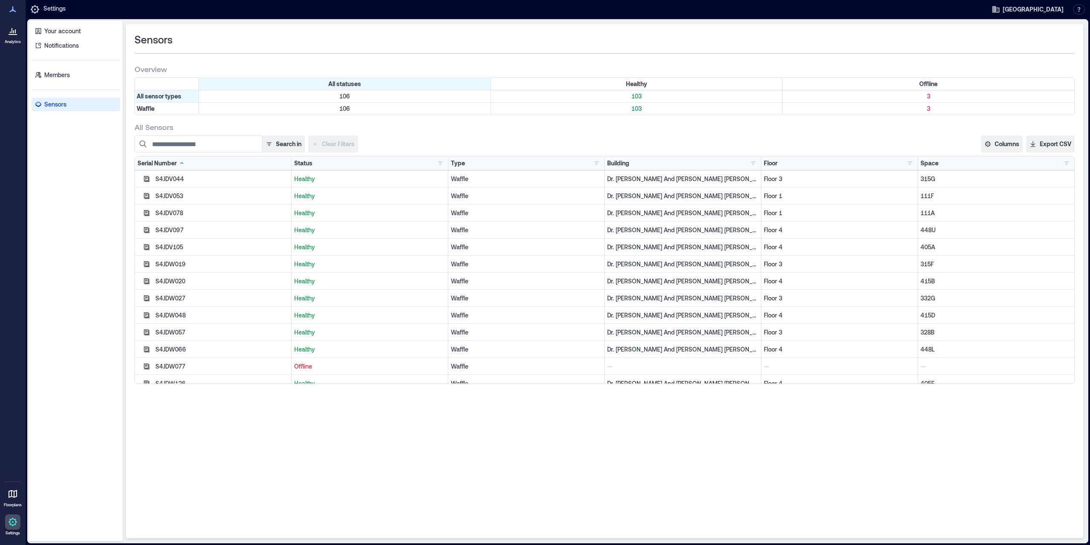
click at [937, 162] on div "Space" at bounding box center [930, 163] width 18 height 9
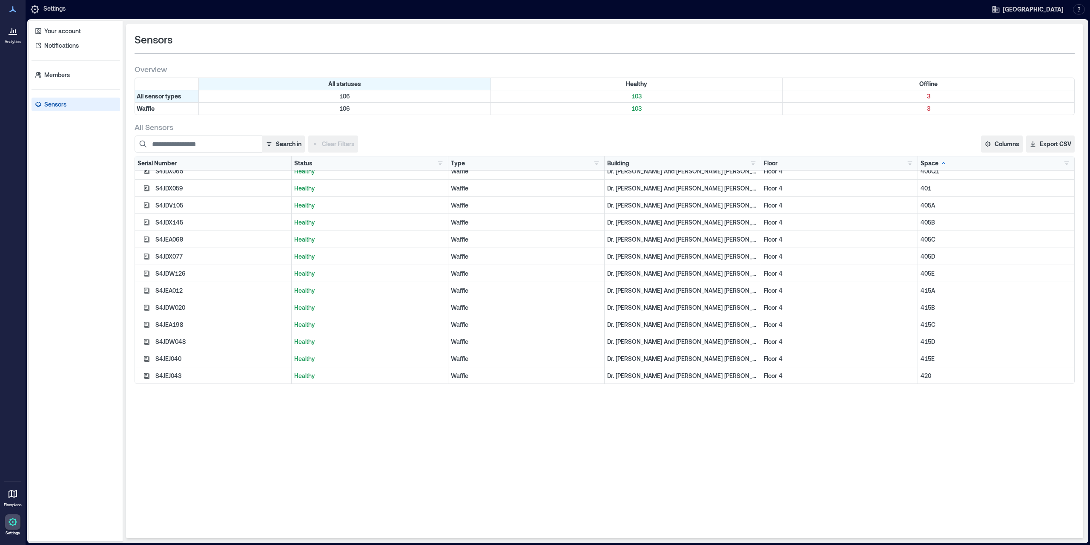
scroll to position [1277, 0]
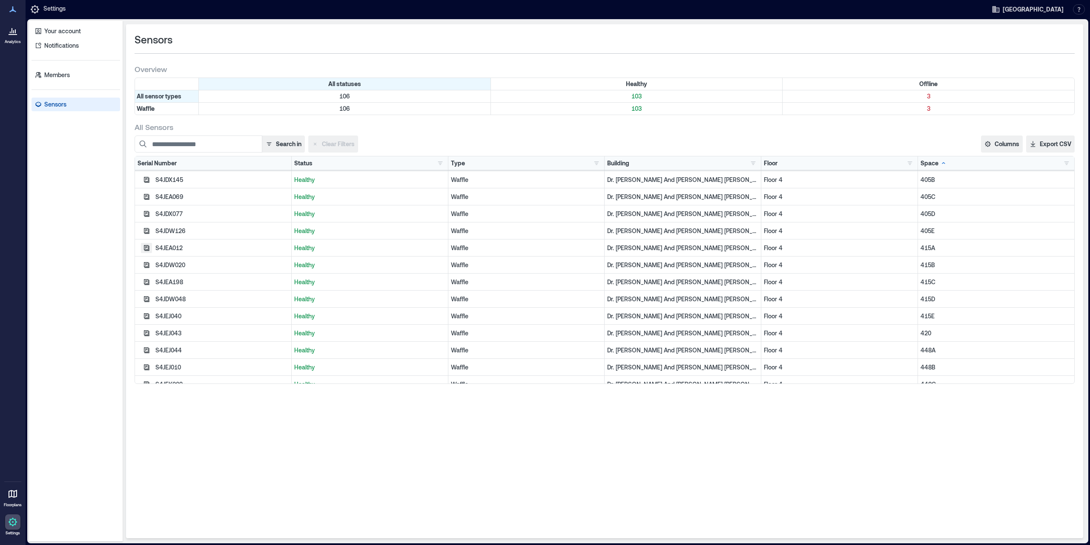
click at [147, 248] on icon "button" at bounding box center [147, 248] width 6 height 6
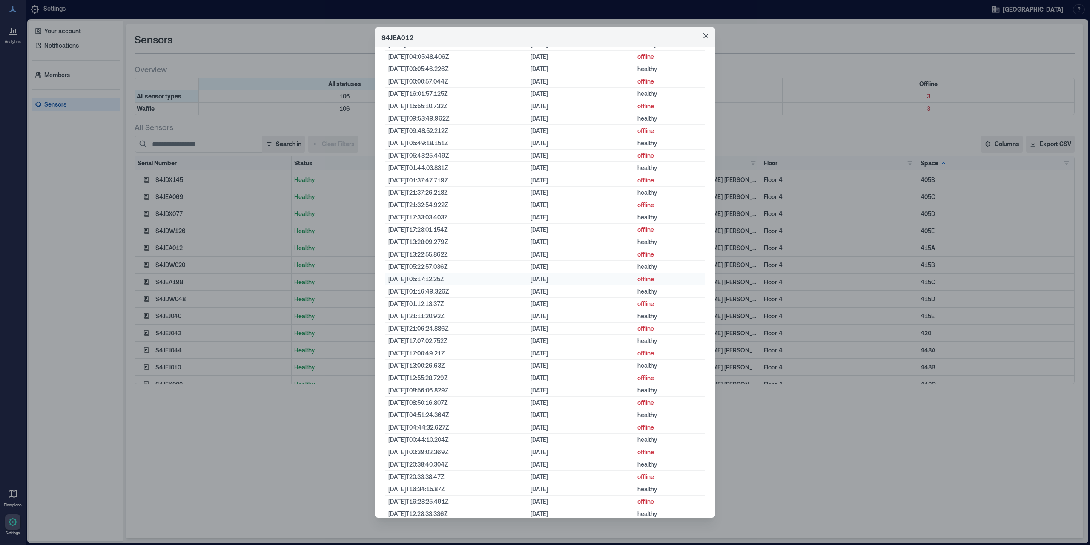
scroll to position [468, 0]
